Goal: Find specific page/section: Find specific page/section

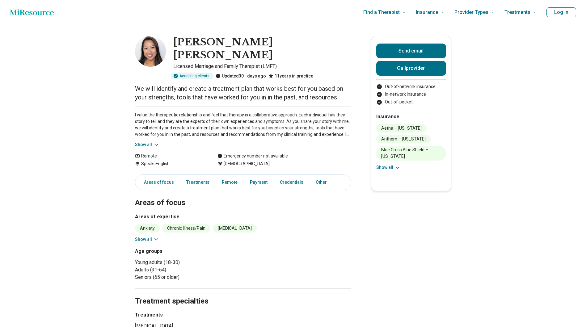
click at [327, 262] on div "Age groups Young adults (18-30) Adults (31-64) Seniors (65 or older)" at bounding box center [243, 264] width 216 height 33
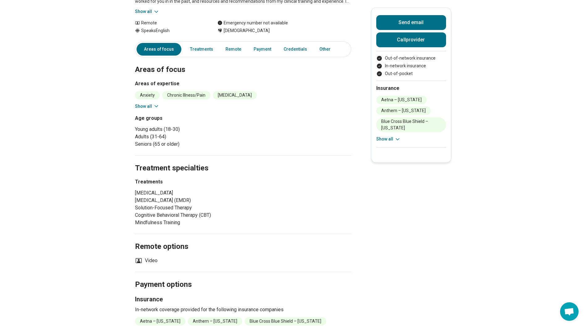
scroll to position [123, 0]
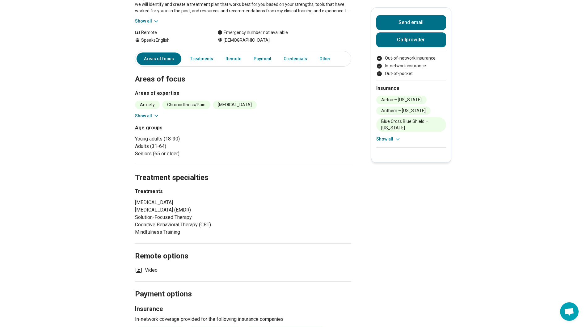
click at [157, 115] on icon at bounding box center [156, 116] width 3 height 2
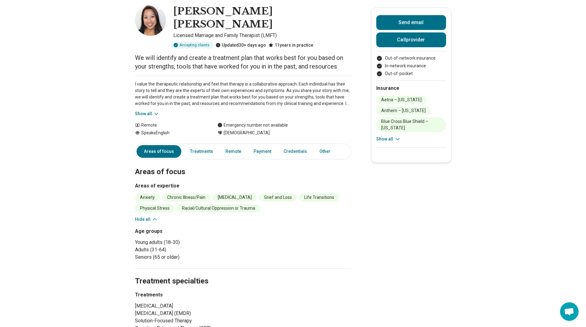
scroll to position [0, 0]
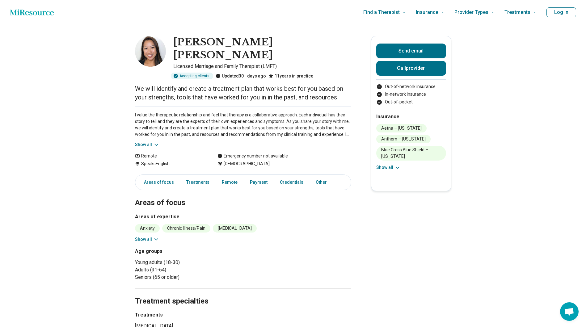
click at [41, 12] on icon "Home page" at bounding box center [32, 12] width 44 height 6
